Goal: Information Seeking & Learning: Learn about a topic

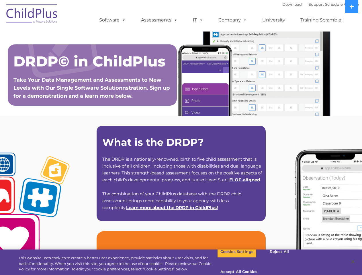
click at [181, 138] on strong "What is the DRDP?" at bounding box center [153, 142] width 102 height 12
click at [123, 20] on span at bounding box center [123, 19] width 6 height 5
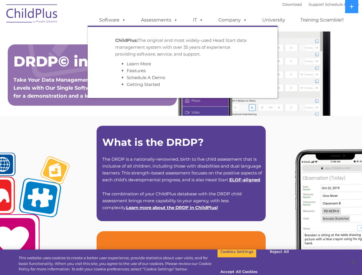
click at [175, 20] on span at bounding box center [175, 19] width 6 height 5
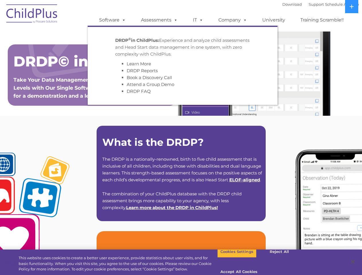
click at [198, 20] on span at bounding box center [200, 19] width 6 height 5
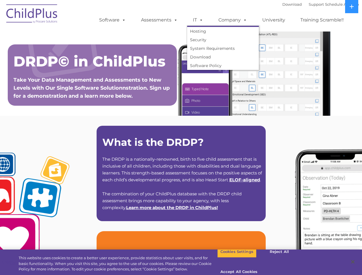
click at [200, 20] on span at bounding box center [200, 19] width 6 height 5
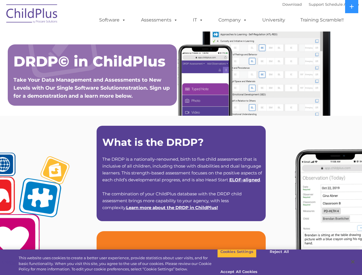
click at [233, 20] on link "Company" at bounding box center [233, 19] width 40 height 11
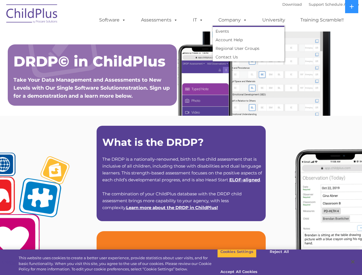
click at [244, 20] on span at bounding box center [244, 19] width 6 height 5
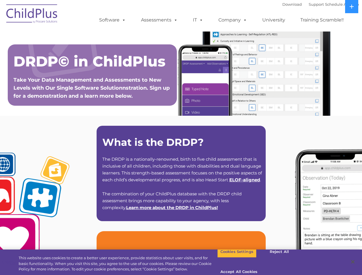
click at [352, 7] on icon at bounding box center [352, 7] width 4 height 4
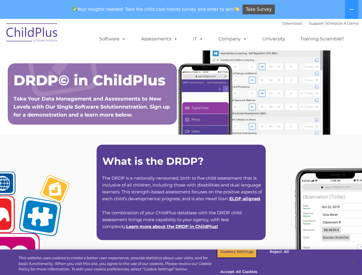
click at [233, 258] on button "Cookies Settings" at bounding box center [236, 252] width 39 height 12
